Goal: Transaction & Acquisition: Purchase product/service

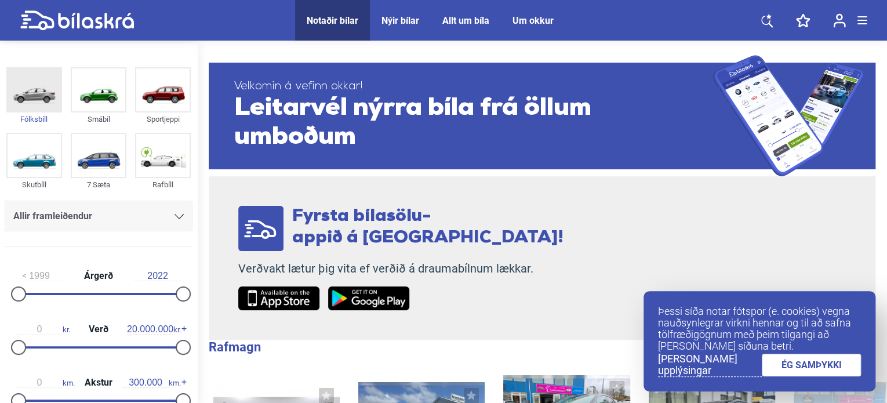
click at [35, 115] on div "Fólksbíll" at bounding box center [34, 118] width 56 height 13
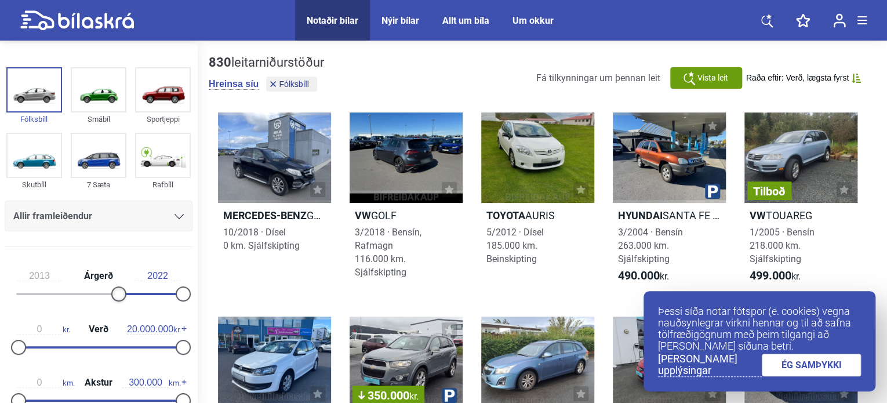
type input "2014"
drag, startPoint x: 19, startPoint y: 294, endPoint x: 125, endPoint y: 297, distance: 106.7
click at [125, 297] on div at bounding box center [125, 293] width 15 height 15
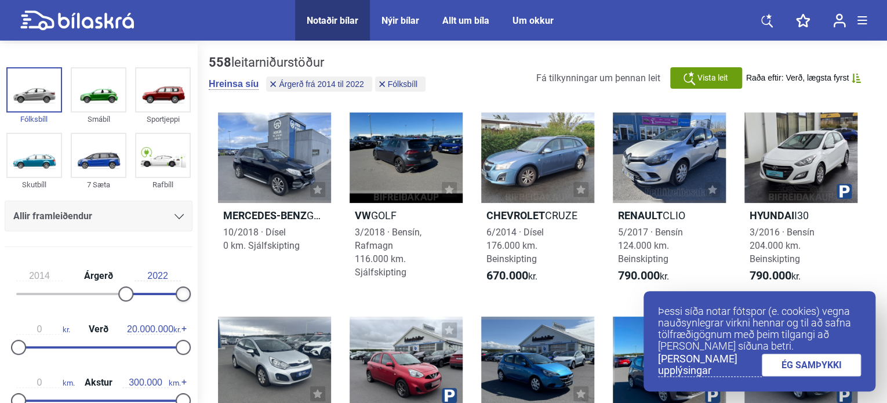
drag, startPoint x: 176, startPoint y: 295, endPoint x: 189, endPoint y: 294, distance: 12.8
click at [189, 294] on div "2014 Árgerð 2022 0 kr. Verð 20.000.000 kr. 0 km. Akstur 300.000 km." at bounding box center [98, 336] width 197 height 160
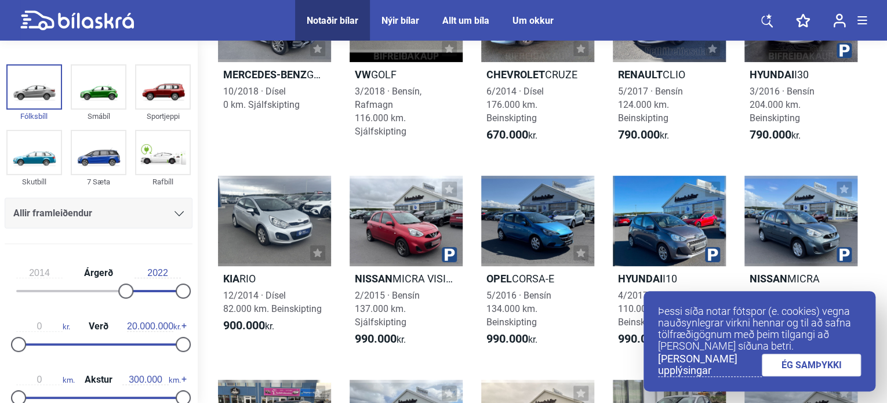
scroll to position [134, 0]
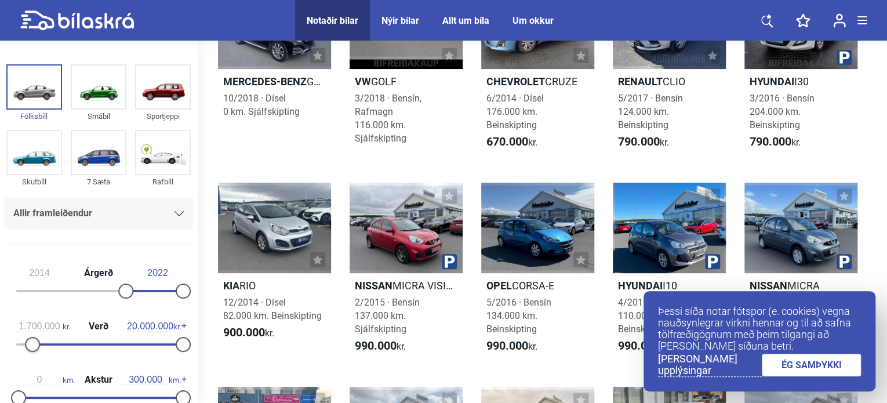
type input "1.800.000"
drag, startPoint x: 16, startPoint y: 338, endPoint x: 31, endPoint y: 337, distance: 14.5
click at [31, 337] on div at bounding box center [33, 344] width 15 height 15
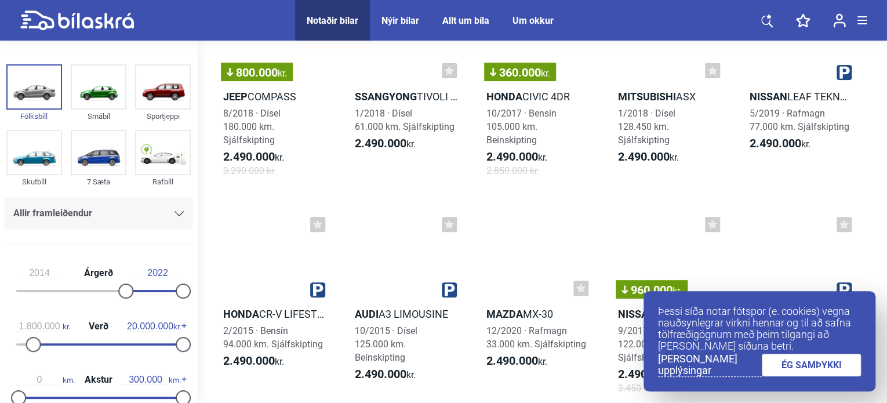
scroll to position [2310, 0]
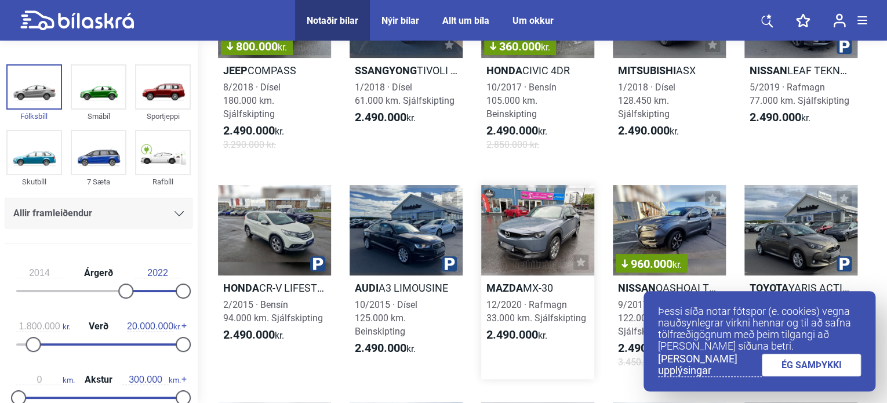
click at [536, 300] on link "Mazda MX-30 12/2020 · Rafmagn 33.000 km. Sjálfskipting 2.490.000 kr." at bounding box center [537, 282] width 113 height 194
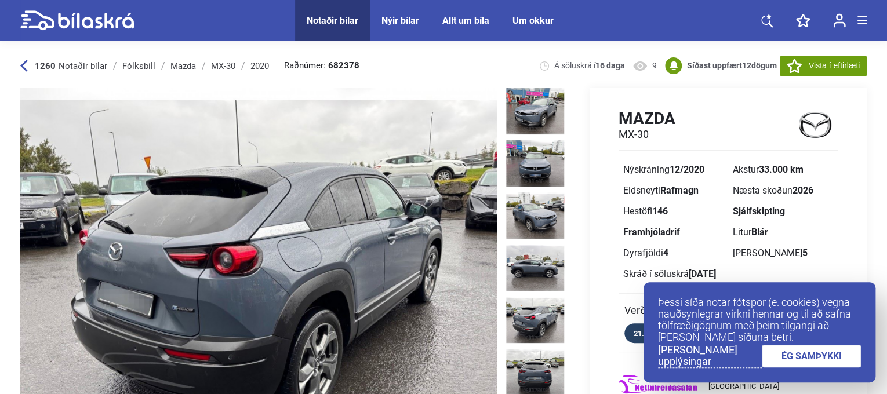
click at [839, 356] on link "ÉG SAMÞYKKI" at bounding box center [812, 356] width 100 height 23
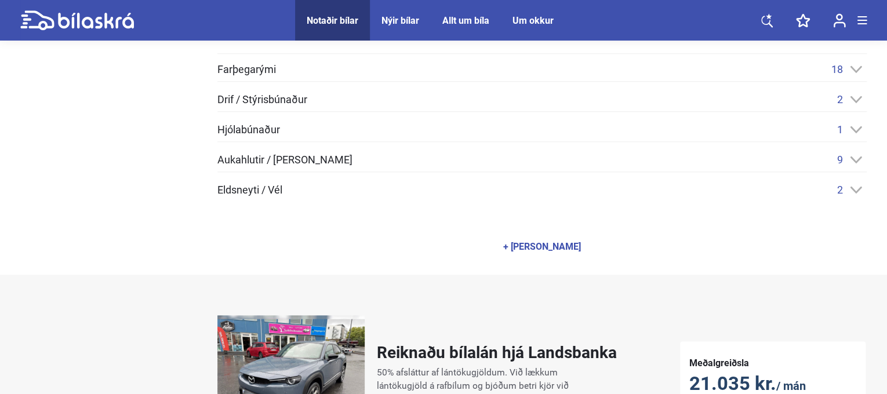
scroll to position [465, 0]
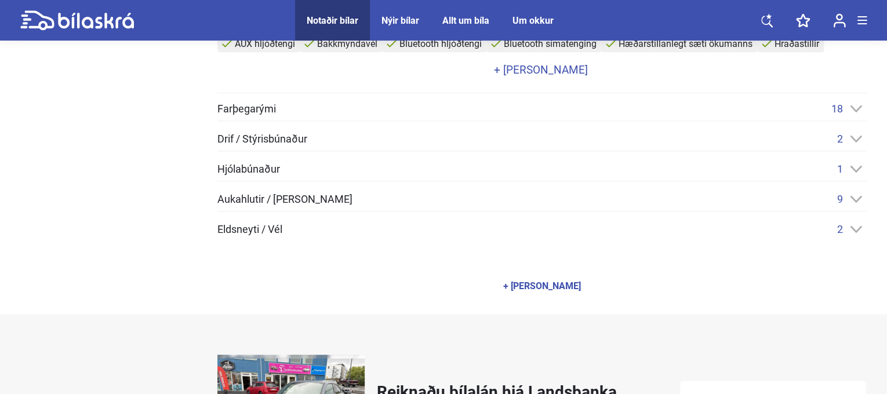
click at [856, 225] on icon at bounding box center [856, 229] width 12 height 8
